Goal: Navigation & Orientation: Go to known website

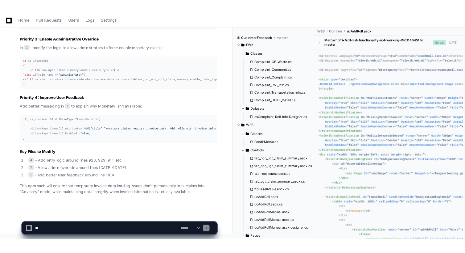
scroll to position [107, 0]
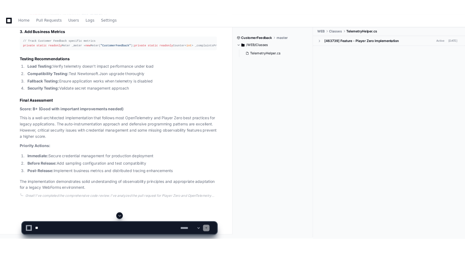
scroll to position [1464, 0]
